Goal: Information Seeking & Learning: Find specific fact

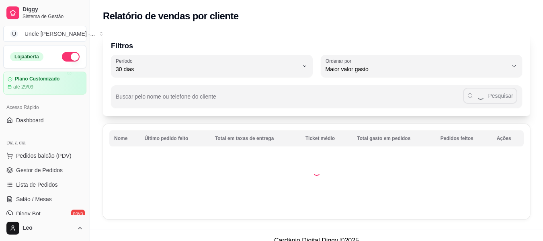
select select "30"
select select "HIGHEST_TOTAL_SPENT_WITH_ORDERS"
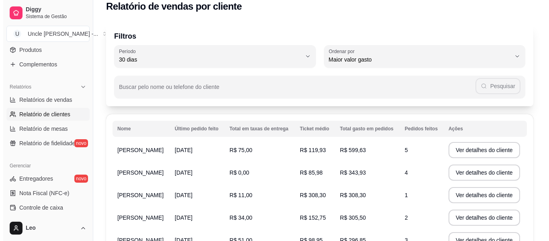
scroll to position [16, 0]
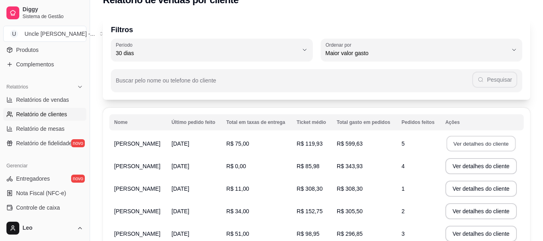
click at [466, 144] on button "Ver detalhes do cliente" at bounding box center [480, 144] width 69 height 16
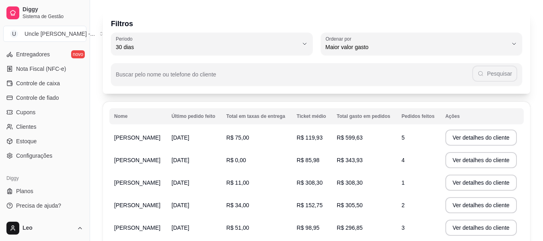
scroll to position [0, 0]
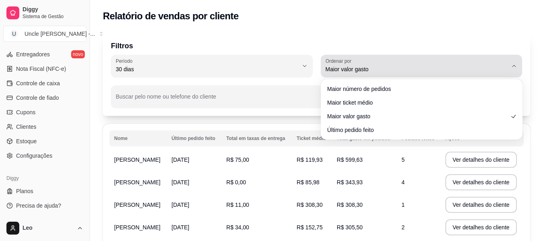
click at [386, 64] on div "Maior valor gasto" at bounding box center [417, 66] width 182 height 16
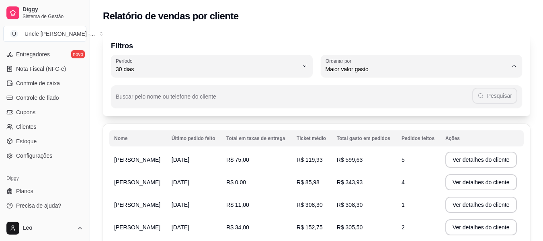
click at [379, 87] on span "Maior número de pedidos" at bounding box center [418, 88] width 174 height 8
type input "HIGHEST_ORDER_COUNT"
select select "HIGHEST_ORDER_COUNT"
click at [488, 159] on button "Ver detalhes do cliente" at bounding box center [481, 160] width 72 height 16
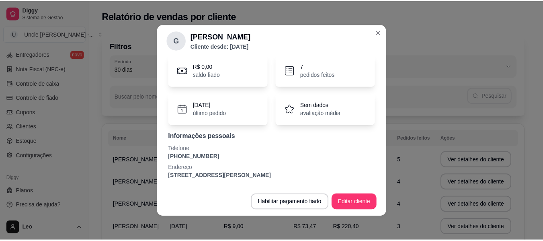
scroll to position [2, 0]
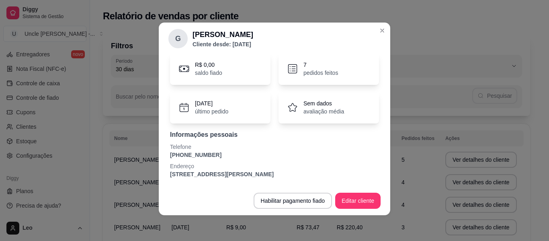
click at [244, 174] on p "[STREET_ADDRESS][PERSON_NAME]" at bounding box center [274, 174] width 209 height 8
copy section "[STREET_ADDRESS][PERSON_NAME] / Sorocaba Habilitar pagamento fiado Editar clien…"
